Goal: Navigation & Orientation: Find specific page/section

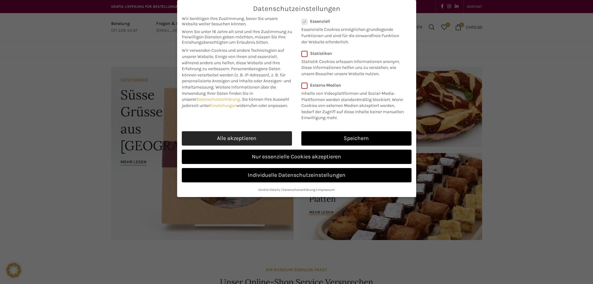
click at [266, 139] on link "Alle akzeptieren" at bounding box center [237, 138] width 110 height 14
checkbox input "true"
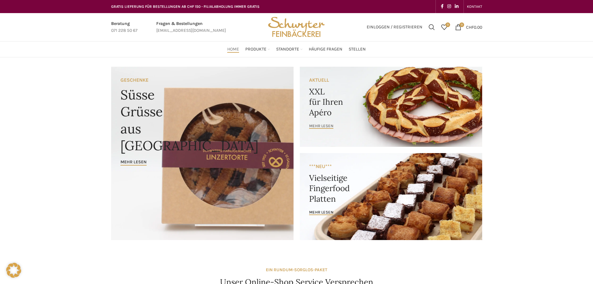
click at [322, 125] on span "mehr lesen" at bounding box center [321, 125] width 24 height 5
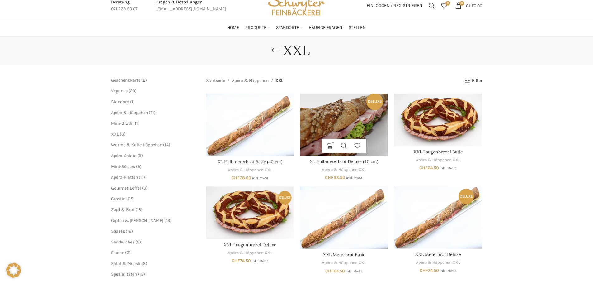
scroll to position [31, 0]
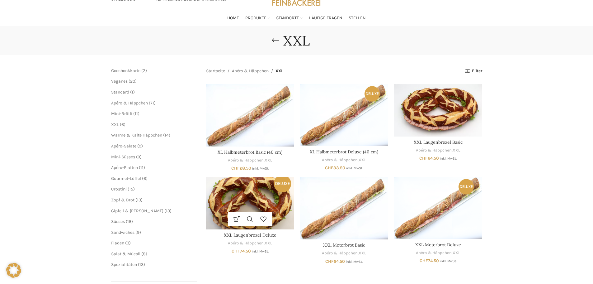
click at [242, 206] on img "XXL Laugenbrezel Deluxe" at bounding box center [250, 203] width 88 height 53
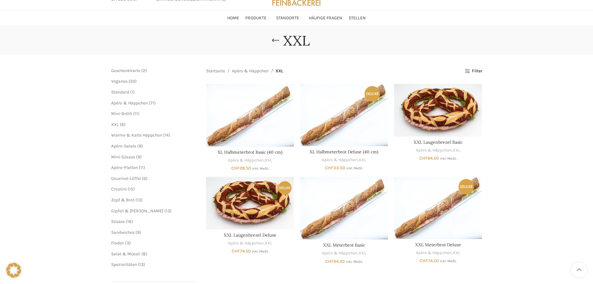
scroll to position [62, 0]
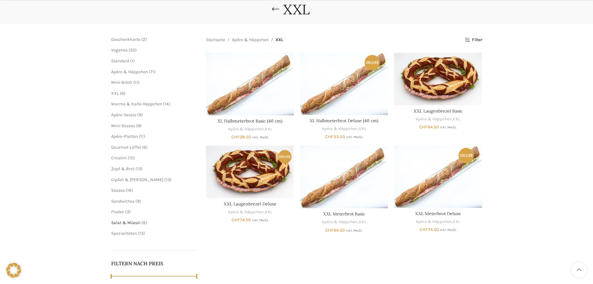
click at [139, 223] on span "Salat & Müesli" at bounding box center [125, 222] width 29 height 5
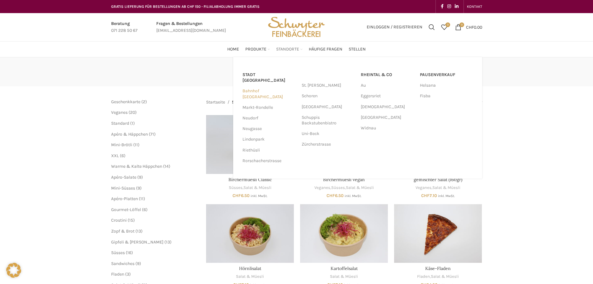
click at [264, 87] on link "Bahnhof [GEOGRAPHIC_DATA]" at bounding box center [269, 94] width 53 height 16
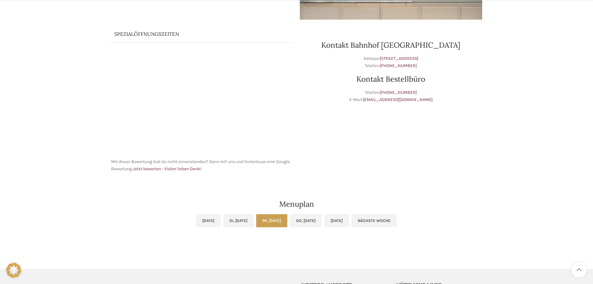
scroll to position [249, 0]
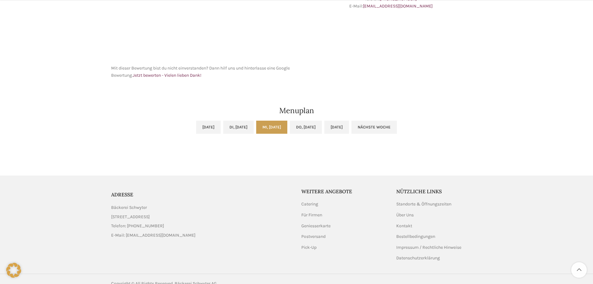
click at [276, 125] on link "Mi, 10.09.2025" at bounding box center [271, 127] width 31 height 13
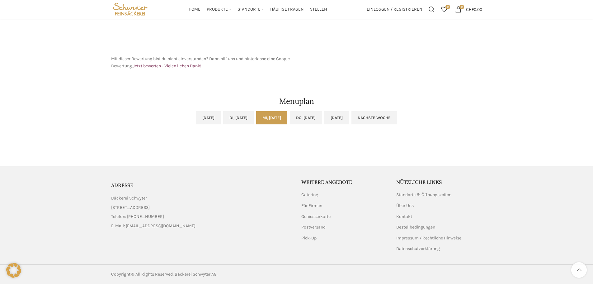
click at [279, 116] on link "Mi, 10.09.2025" at bounding box center [271, 117] width 31 height 13
click at [307, 114] on link "Do, 11.09.2025" at bounding box center [306, 117] width 32 height 13
click at [278, 118] on link "Mi, 10.09.2025" at bounding box center [271, 117] width 31 height 13
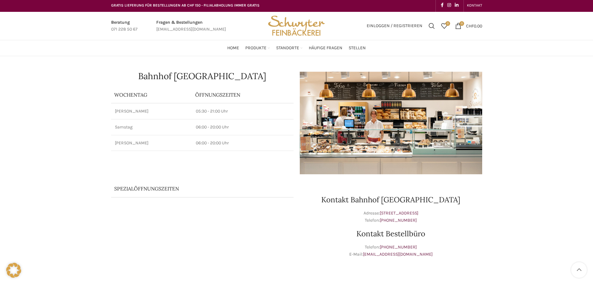
scroll to position [0, 0]
